Goal: Check status: Check status

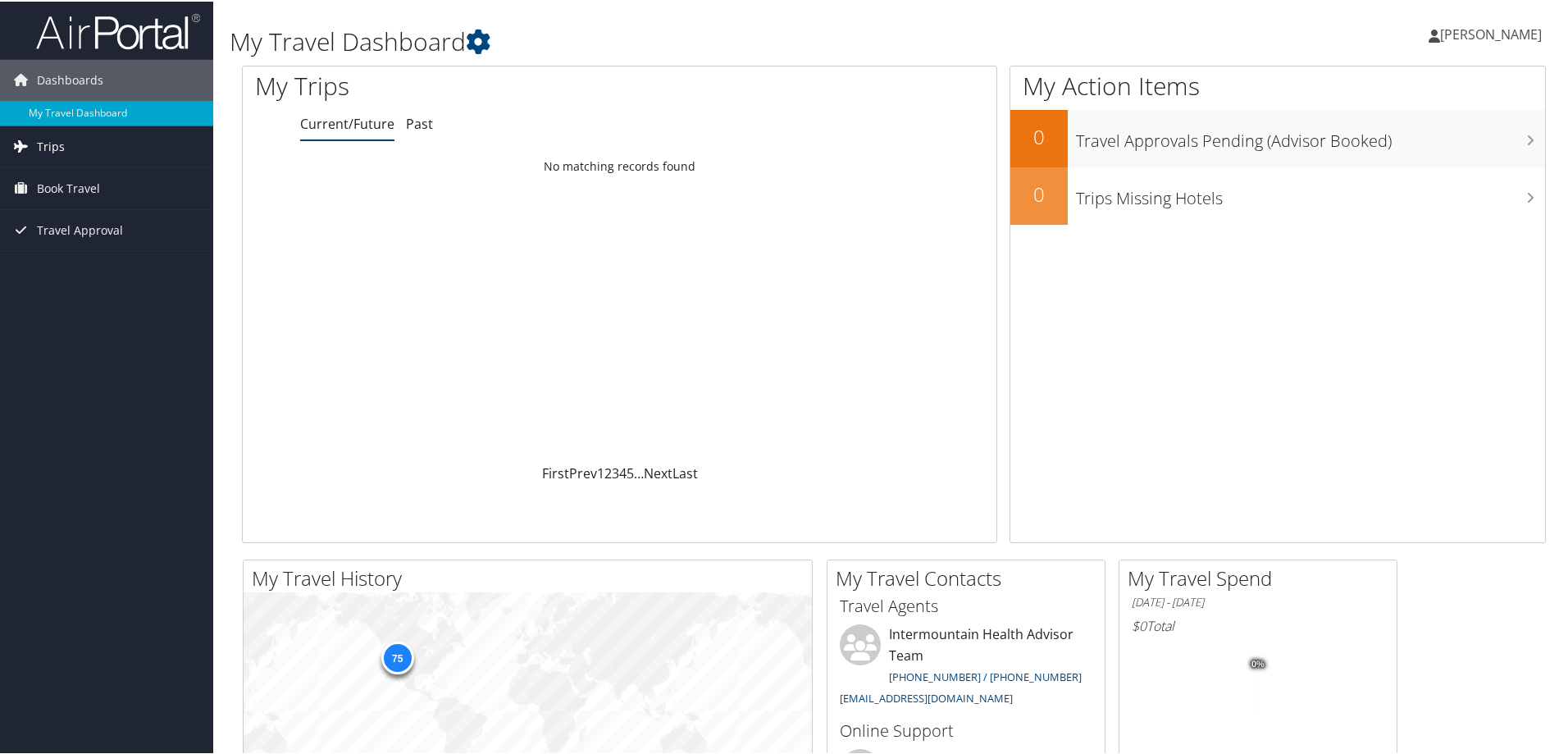
click at [52, 148] on span "Trips" at bounding box center [51, 145] width 28 height 41
click at [79, 205] on link "Past Trips" at bounding box center [107, 203] width 213 height 25
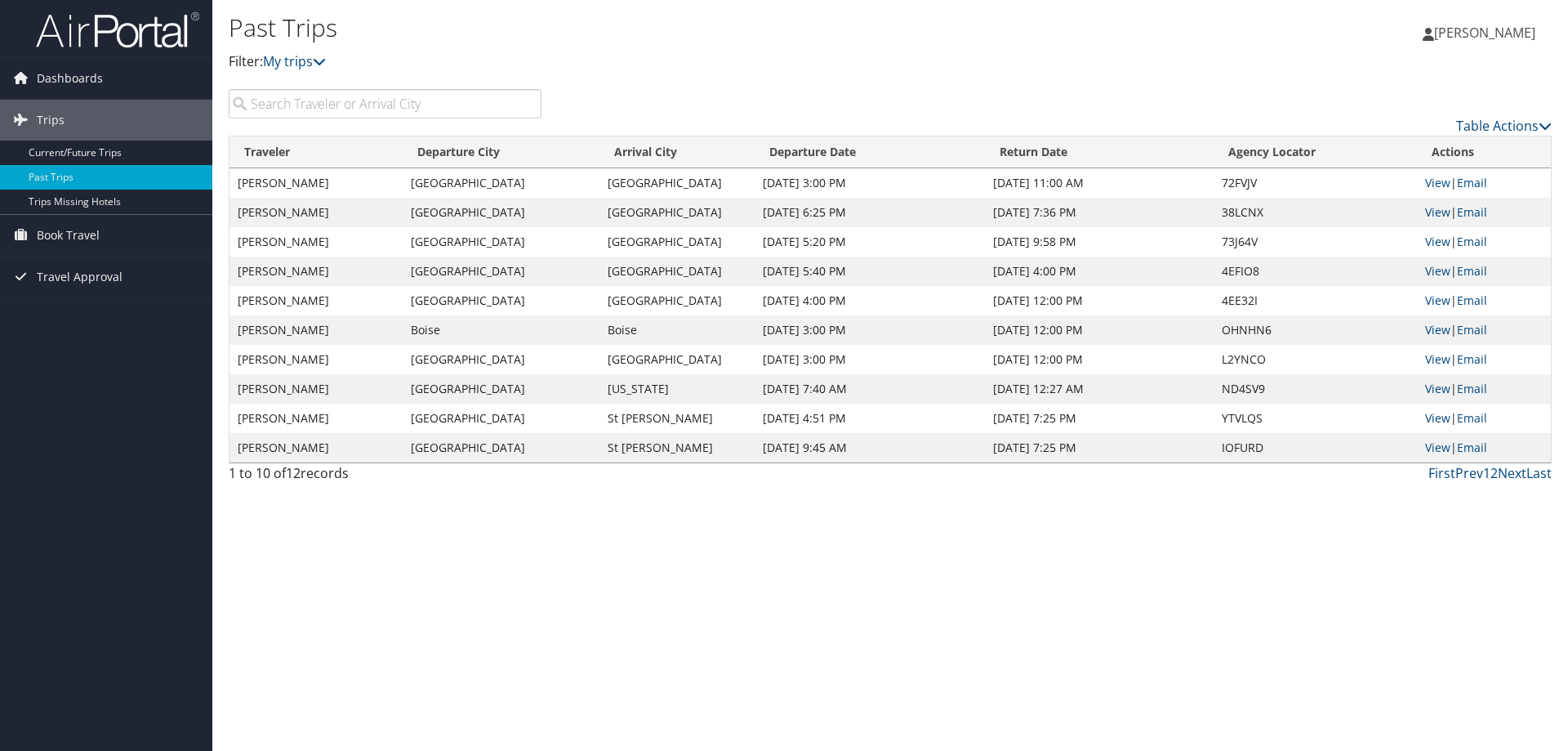
click at [287, 184] on td "[PERSON_NAME]" at bounding box center [316, 183] width 173 height 29
click at [1538, 472] on link "Last" at bounding box center [1539, 473] width 25 height 18
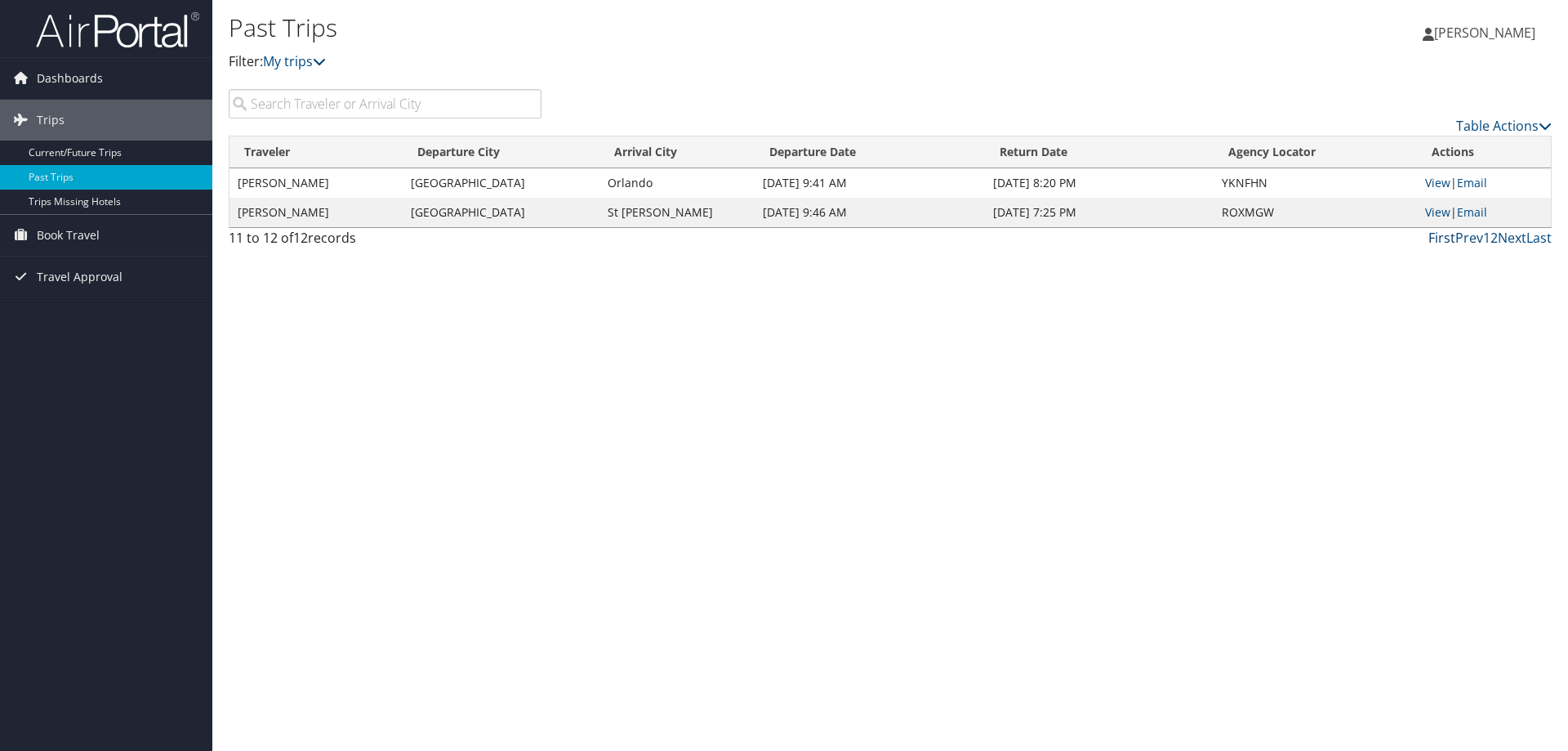
click at [1442, 237] on link "First" at bounding box center [1441, 238] width 27 height 18
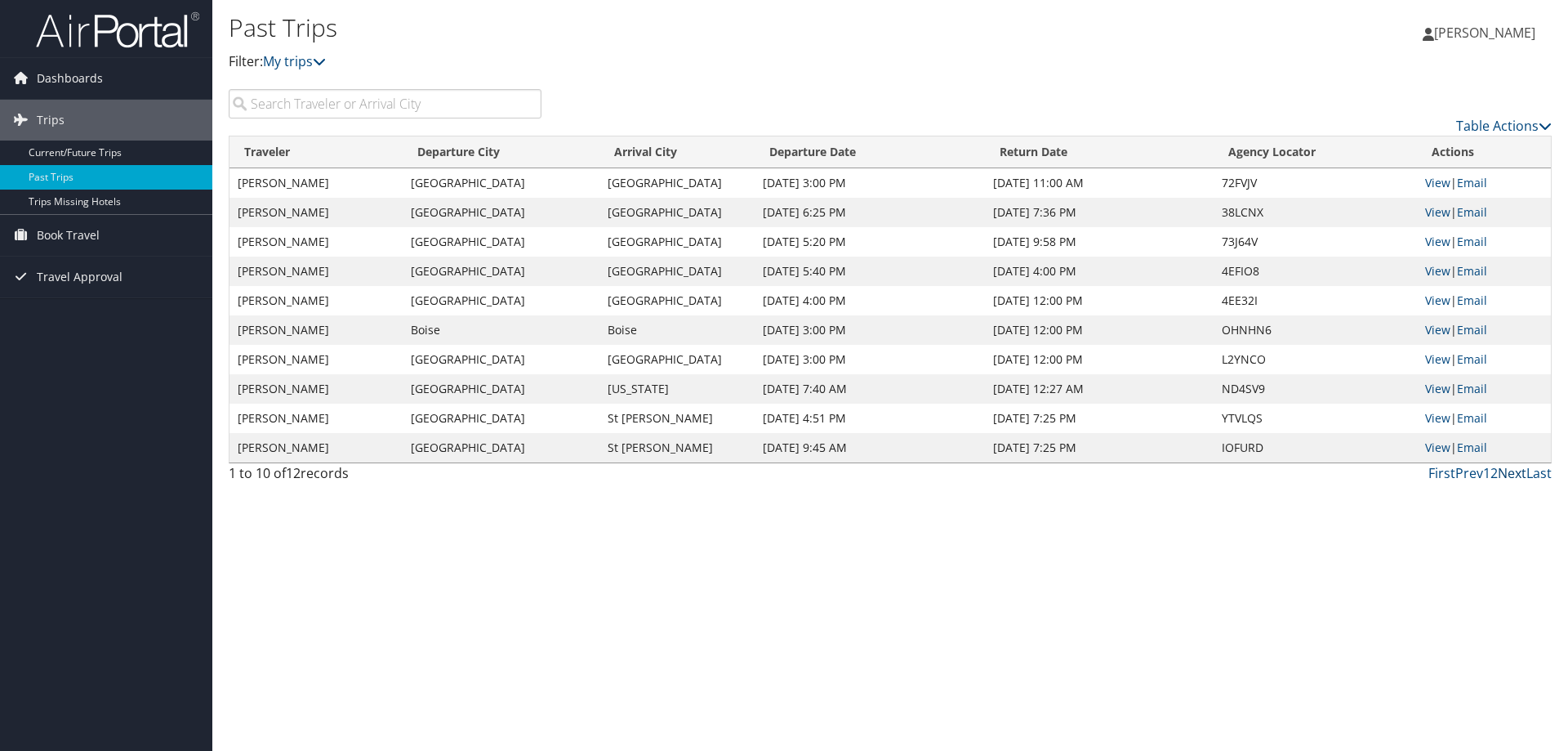
click at [1512, 476] on link "Next" at bounding box center [1512, 473] width 29 height 18
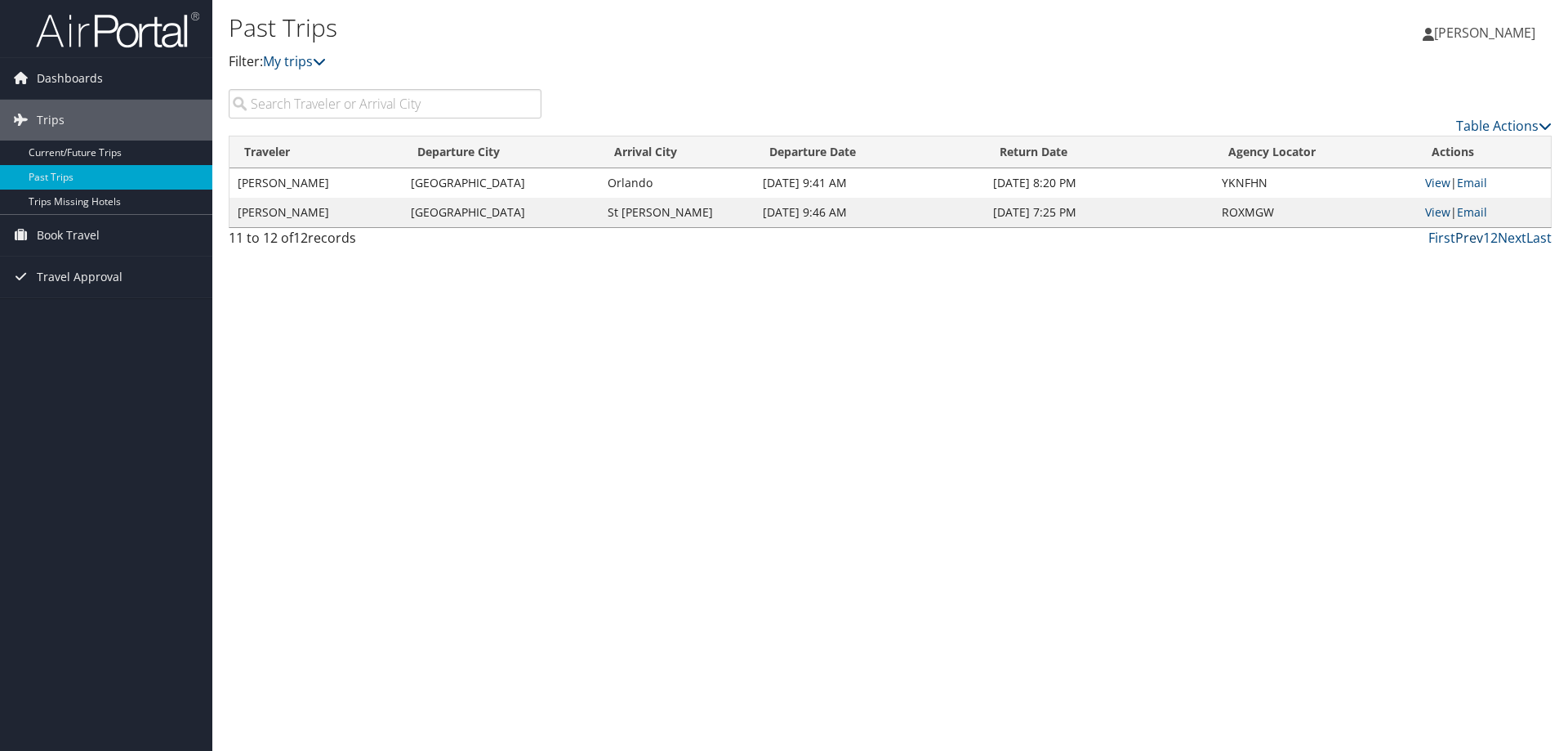
click at [1469, 239] on link "Prev" at bounding box center [1469, 238] width 28 height 18
